Goal: Task Accomplishment & Management: Manage account settings

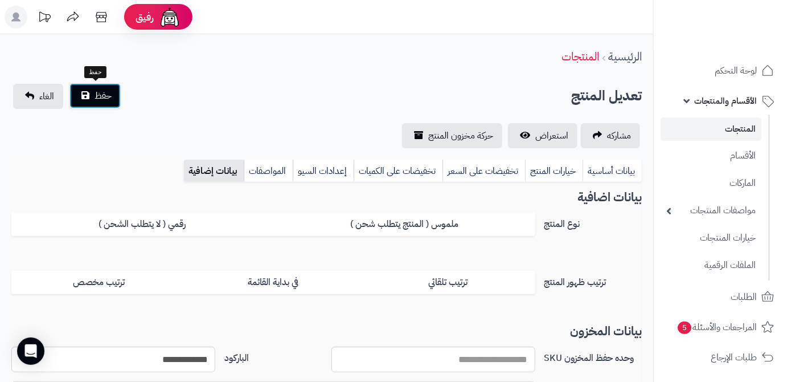
click at [91, 98] on button "حفظ" at bounding box center [95, 95] width 51 height 25
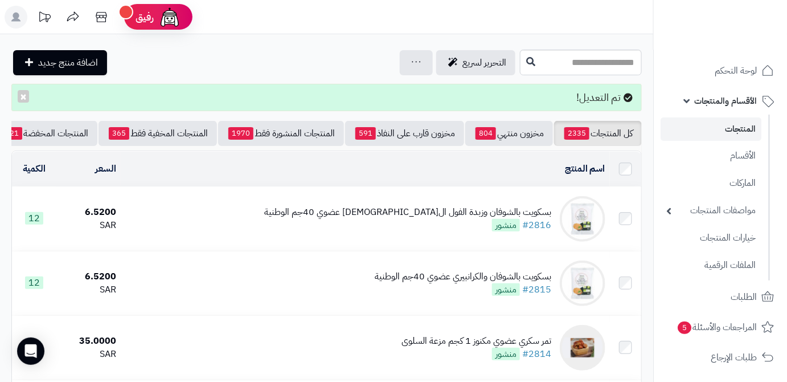
scroll to position [51, 0]
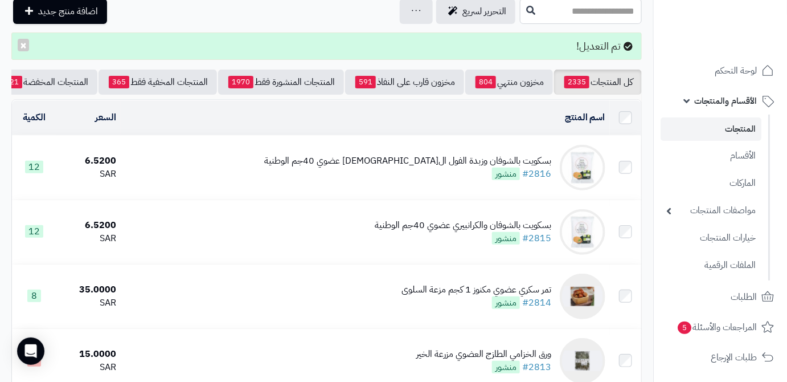
click at [444, 176] on div "بسكويت بالشوفان وزبدة الفول ال[DEMOGRAPHIC_DATA] عضوي 40جم الوطنية #2816 منشور" at bounding box center [407, 167] width 287 height 26
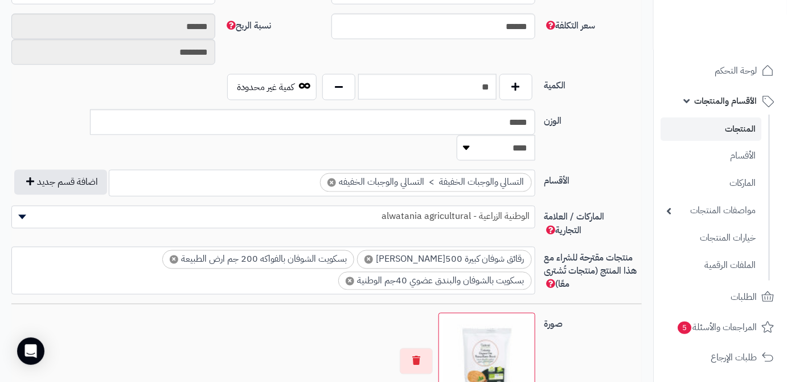
scroll to position [777, 0]
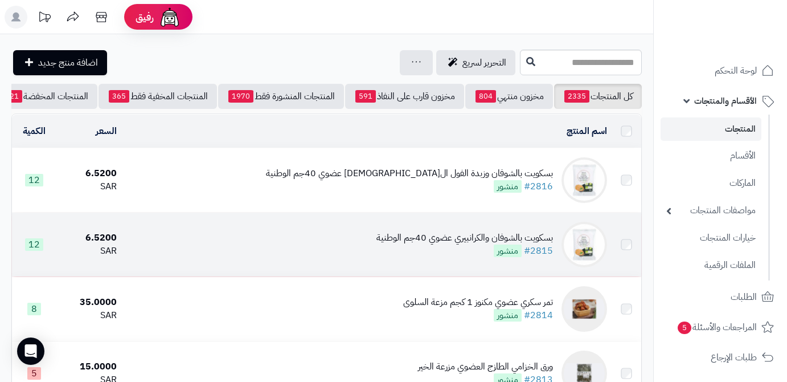
scroll to position [51, 0]
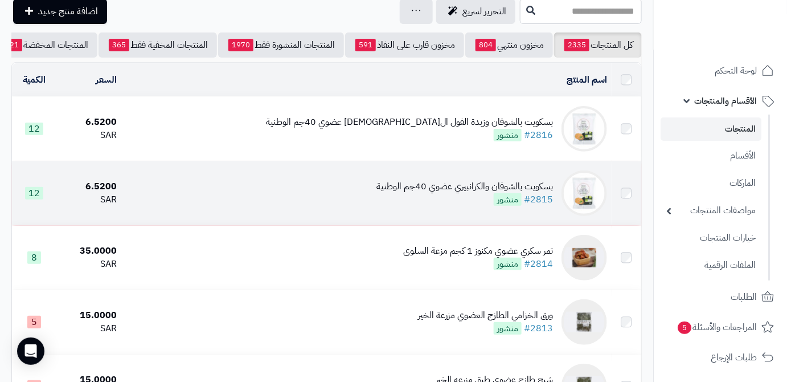
click at [423, 205] on div "بسكويت بالشوفان والكرانبيري عضوي 40جم الوطنية #2815 منشور" at bounding box center [465, 193] width 177 height 26
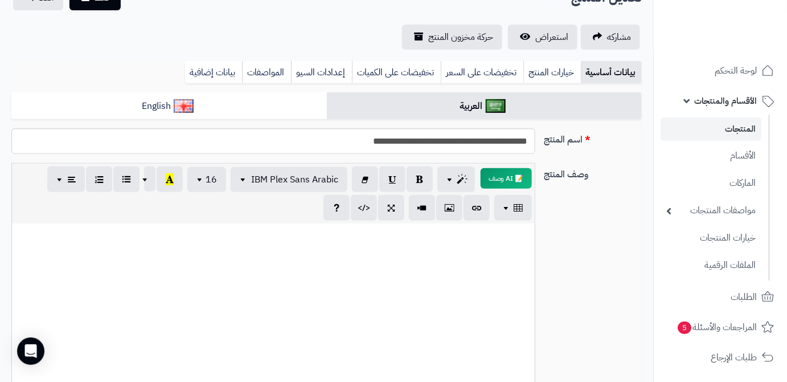
scroll to position [43, 0]
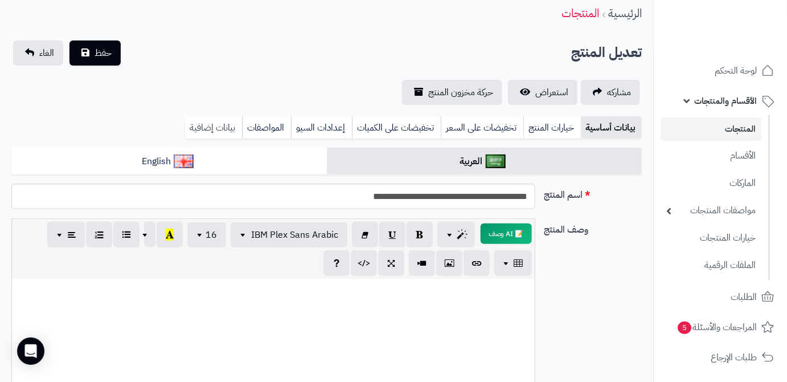
click at [202, 129] on link "بيانات إضافية" at bounding box center [213, 127] width 57 height 23
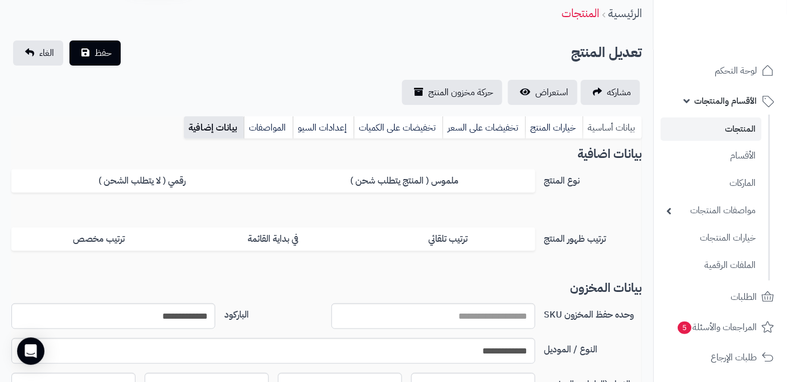
click at [629, 124] on link "بيانات أساسية" at bounding box center [612, 127] width 59 height 23
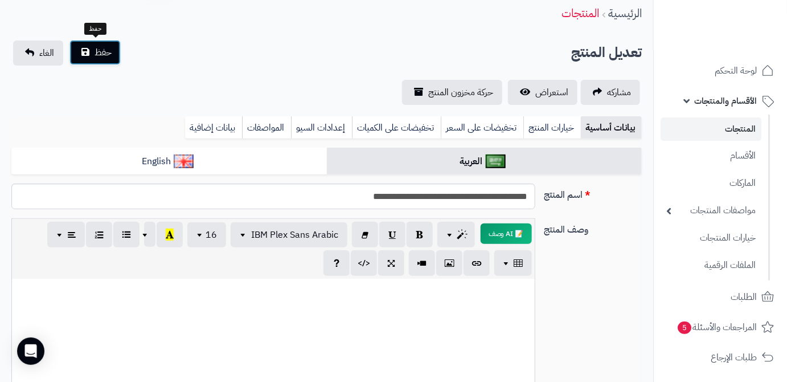
click at [103, 58] on span "حفظ" at bounding box center [103, 53] width 17 height 14
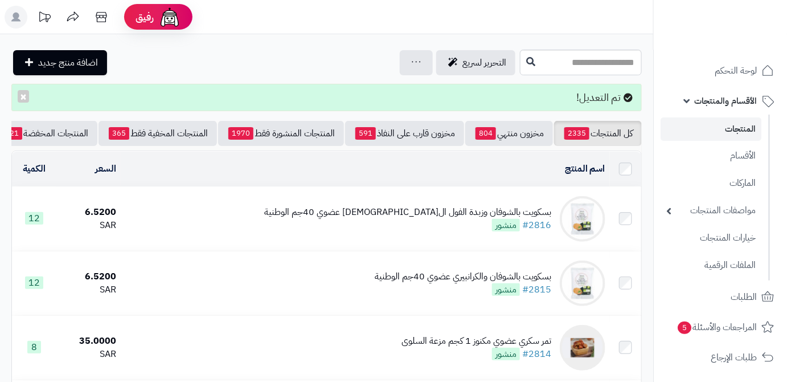
click at [437, 219] on div "بسكويت بالشوفان وزبدة الفول السوداني عضوي 40جم الوطنية" at bounding box center [407, 212] width 287 height 13
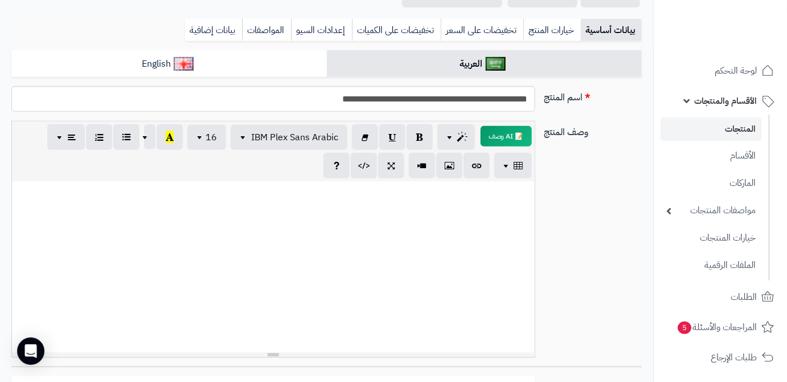
scroll to position [103, 0]
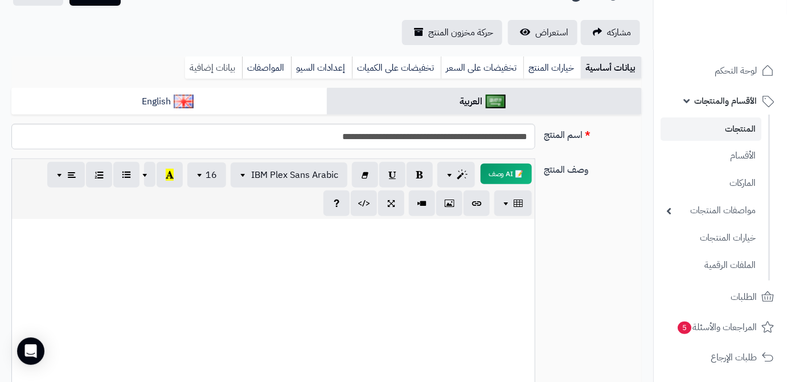
click at [207, 69] on link "بيانات إضافية" at bounding box center [213, 67] width 57 height 23
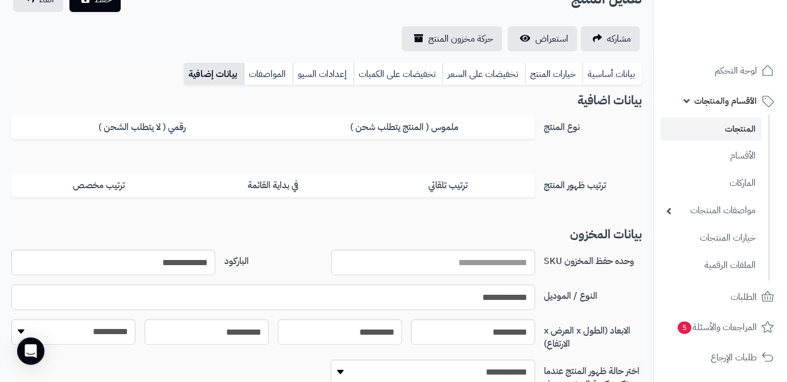
scroll to position [36, 0]
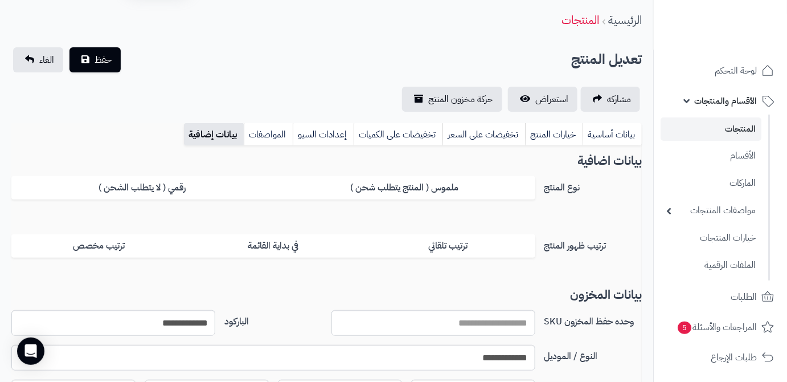
click at [482, 58] on div "تعديل المنتج حفظ الغاء" at bounding box center [326, 59] width 631 height 25
click at [591, 128] on link "بيانات أساسية" at bounding box center [612, 134] width 59 height 23
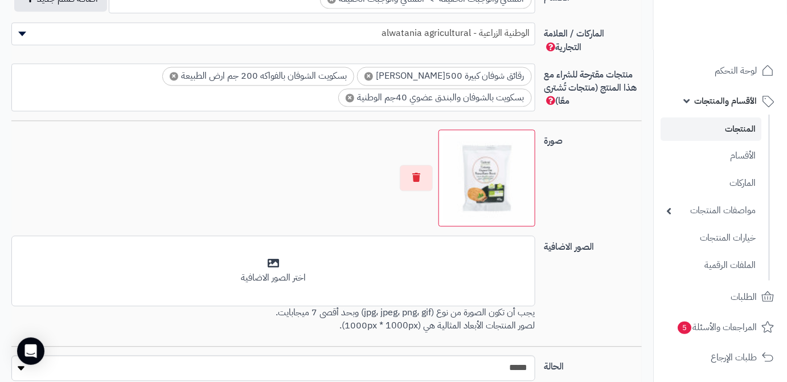
scroll to position [814, 0]
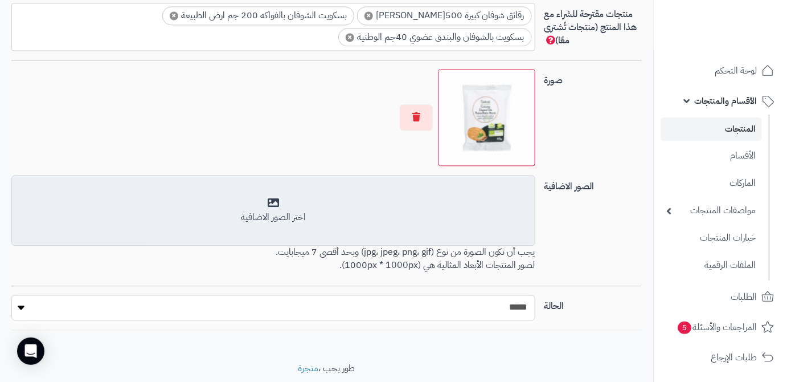
click at [414, 175] on div "أضف الصور الاضافية اختر الصور الاضافية" at bounding box center [273, 210] width 524 height 71
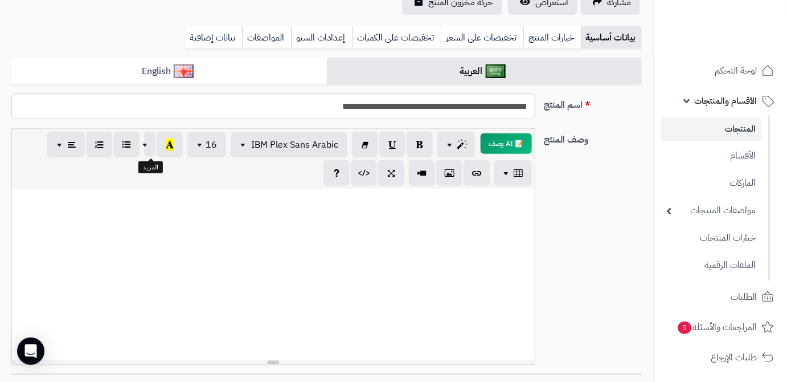
scroll to position [36, 0]
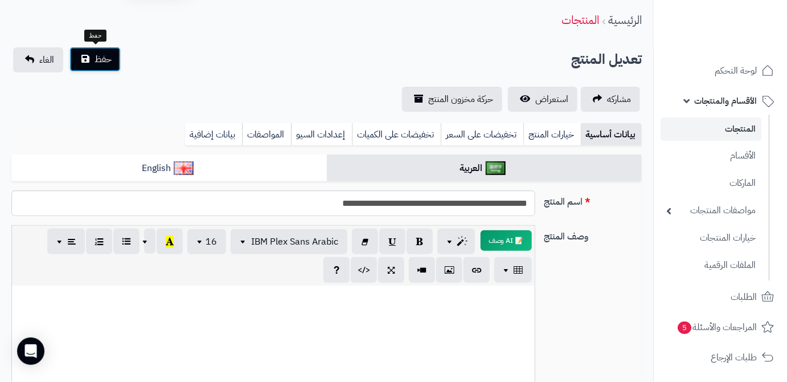
click at [104, 48] on button "حفظ" at bounding box center [95, 59] width 51 height 25
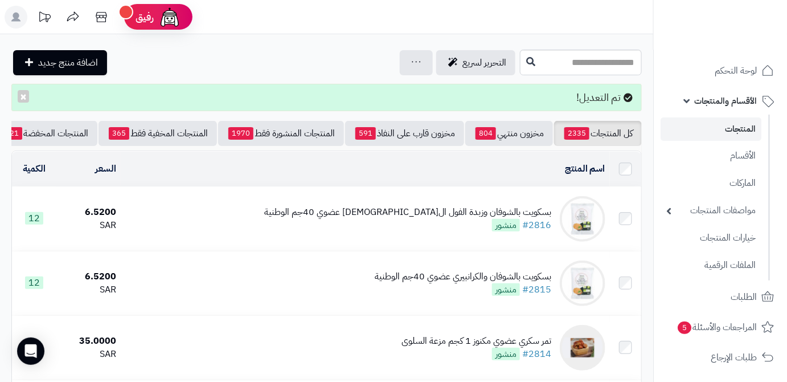
click at [424, 225] on div "بسكويت بالشوفان وزبدة الفول السوداني عضوي 40جم الوطنية #2816 منشور" at bounding box center [407, 219] width 287 height 26
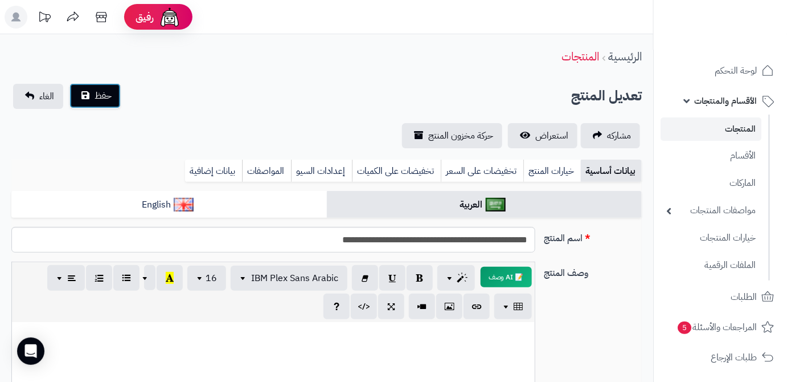
click at [101, 103] on button "حفظ" at bounding box center [95, 95] width 51 height 25
